Goal: Task Accomplishment & Management: Complete application form

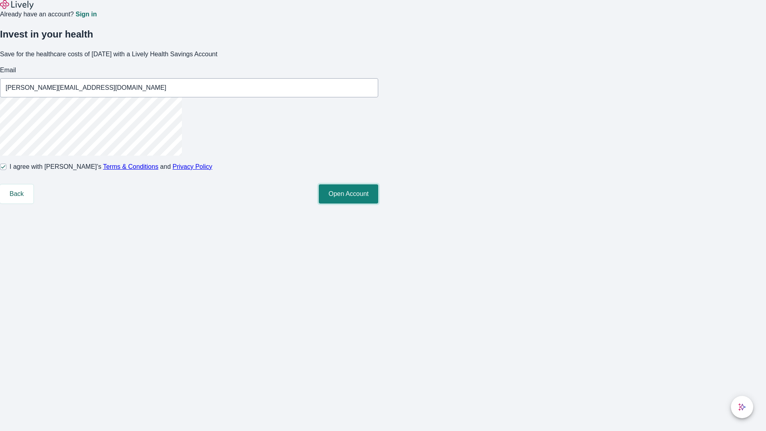
click at [378, 204] on button "Open Account" at bounding box center [348, 193] width 59 height 19
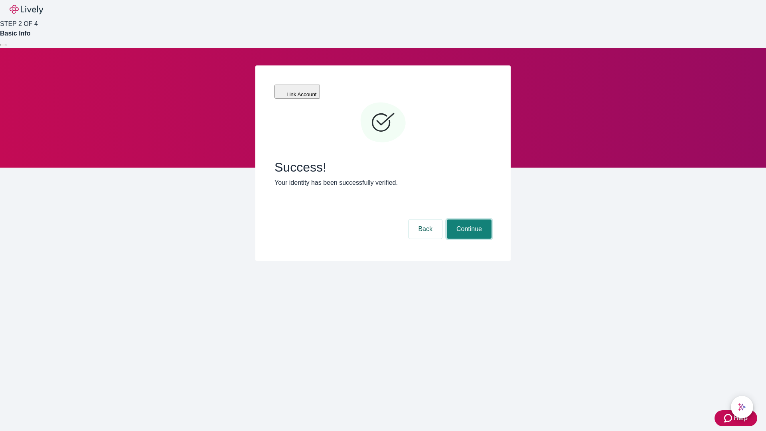
click at [468, 220] on button "Continue" at bounding box center [469, 229] width 45 height 19
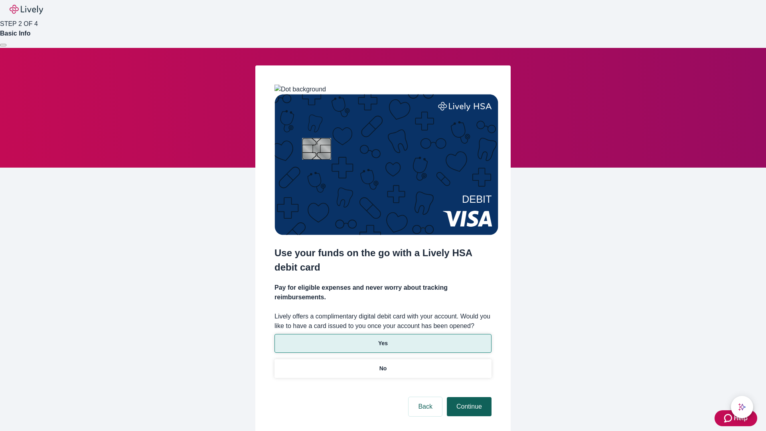
click at [383, 339] on p "Yes" at bounding box center [383, 343] width 10 height 8
click at [468, 397] on button "Continue" at bounding box center [469, 406] width 45 height 19
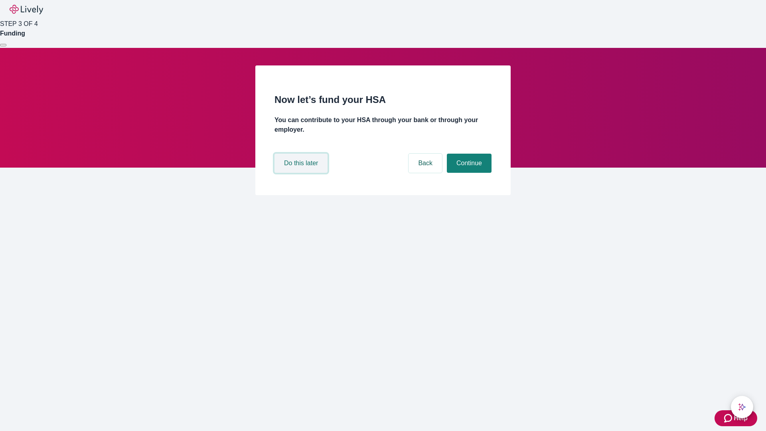
click at [302, 173] on button "Do this later" at bounding box center [301, 163] width 53 height 19
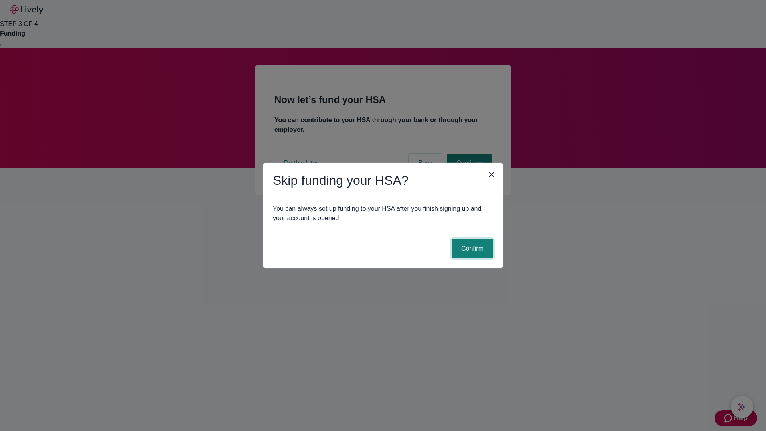
click at [471, 249] on button "Confirm" at bounding box center [473, 248] width 42 height 19
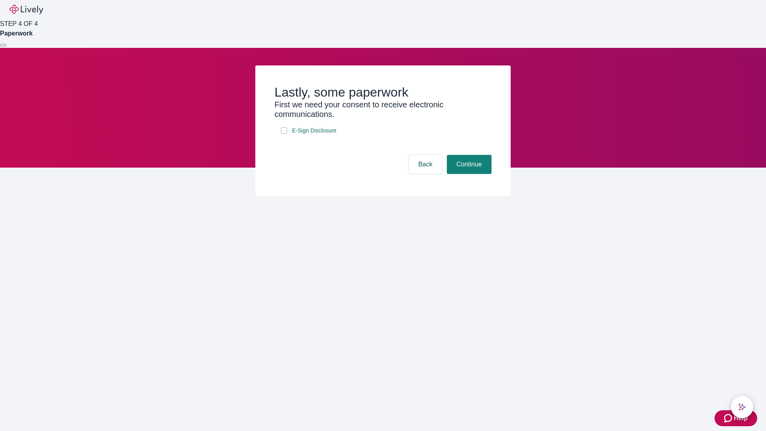
click at [284, 134] on input "E-Sign Disclosure" at bounding box center [284, 130] width 6 height 6
checkbox input "true"
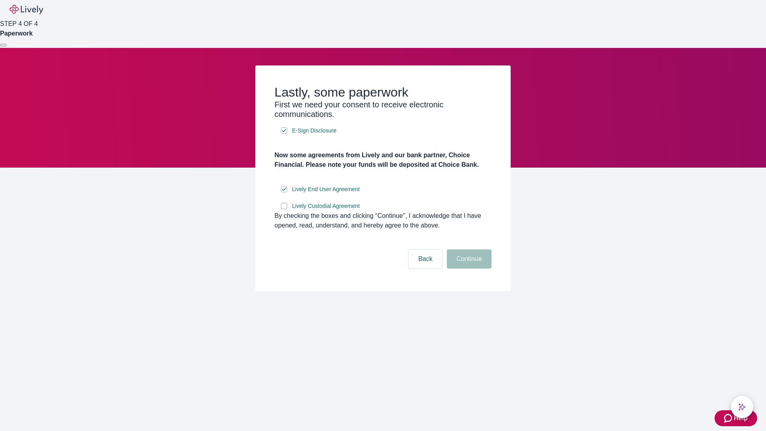
click at [284, 209] on input "Lively Custodial Agreement" at bounding box center [284, 206] width 6 height 6
checkbox input "true"
click at [468, 269] on button "Continue" at bounding box center [469, 258] width 45 height 19
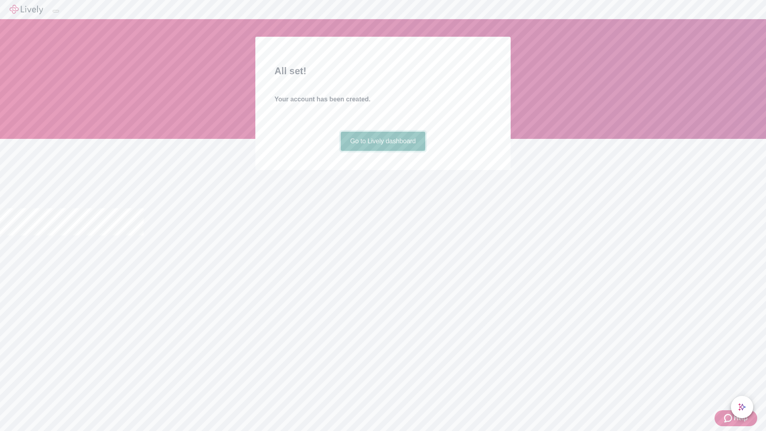
click at [383, 151] on link "Go to Lively dashboard" at bounding box center [383, 141] width 85 height 19
